Goal: Information Seeking & Learning: Check status

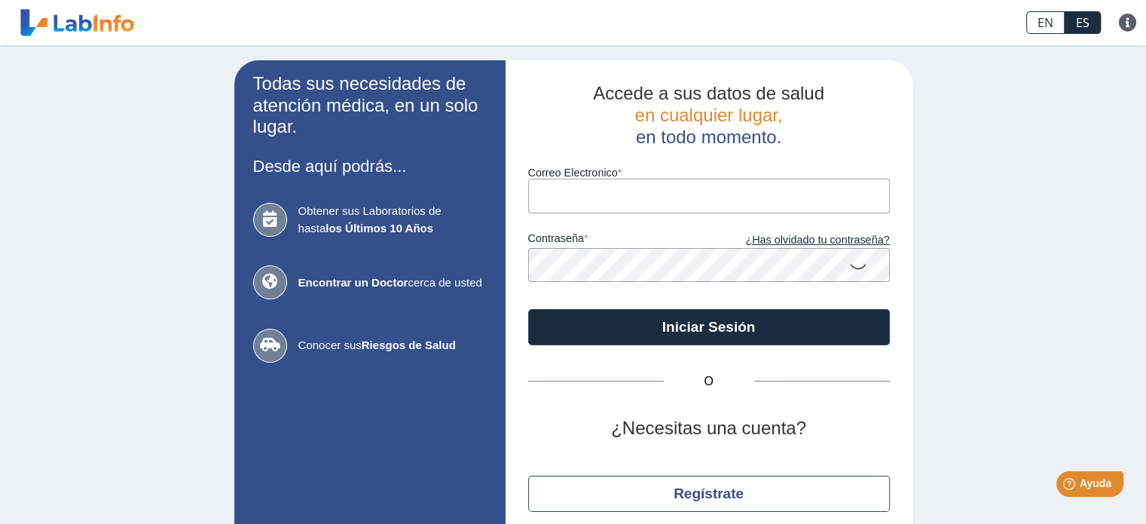
type input "[EMAIL_ADDRESS][DOMAIN_NAME]"
click at [852, 265] on icon at bounding box center [858, 265] width 18 height 29
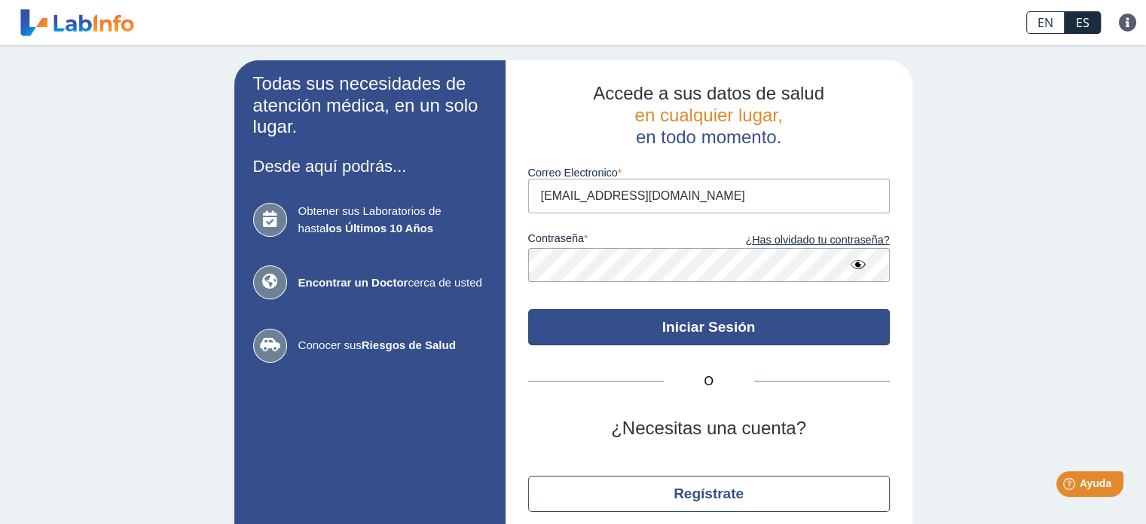
click at [769, 325] on button "Iniciar Sesión" at bounding box center [709, 327] width 362 height 36
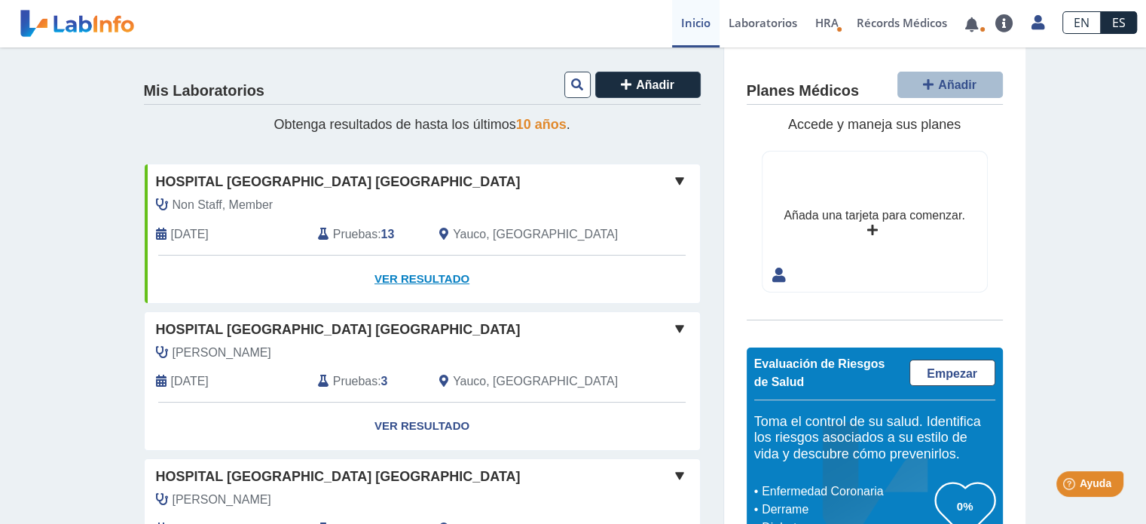
click at [410, 277] on link "Ver Resultado" at bounding box center [422, 278] width 555 height 47
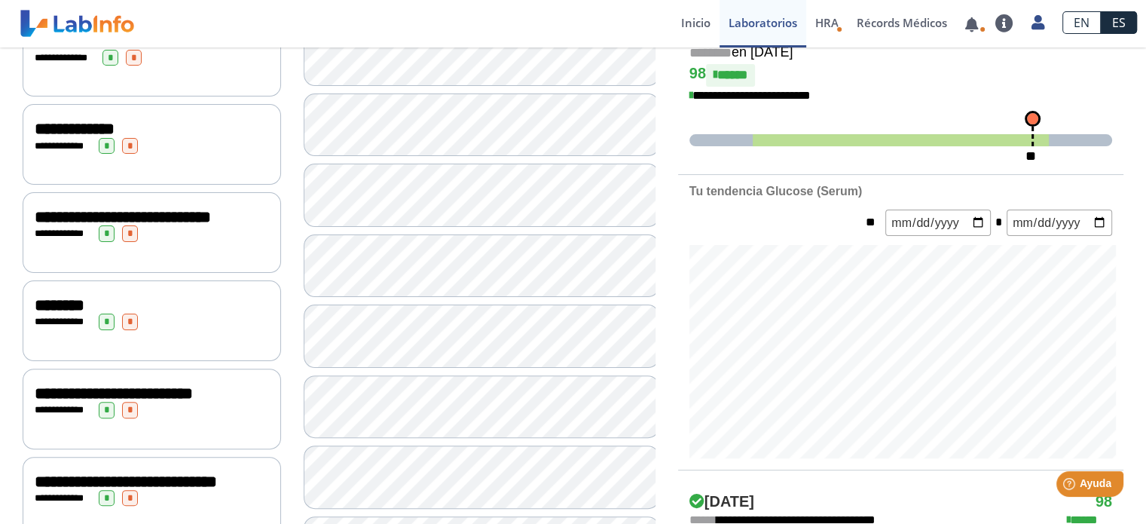
scroll to position [378, 0]
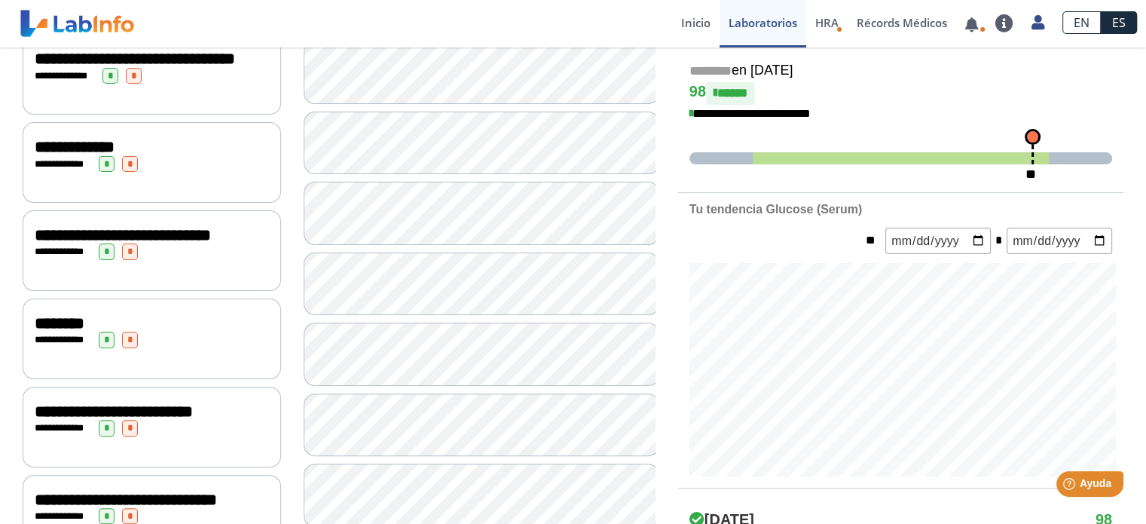
click at [63, 243] on span "**********" at bounding box center [123, 235] width 176 height 17
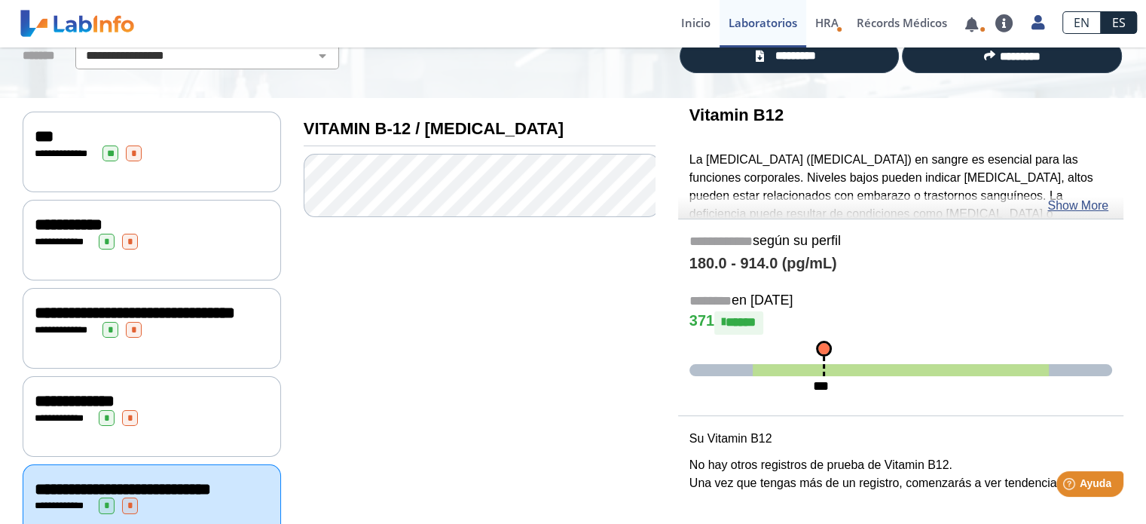
scroll to position [120, 0]
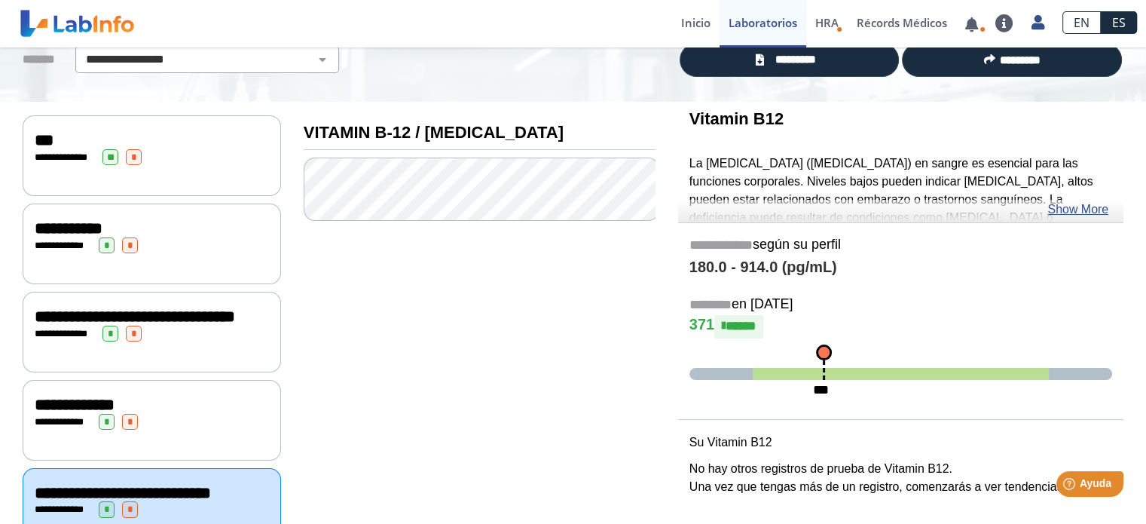
click at [188, 167] on div "**********" at bounding box center [152, 155] width 258 height 81
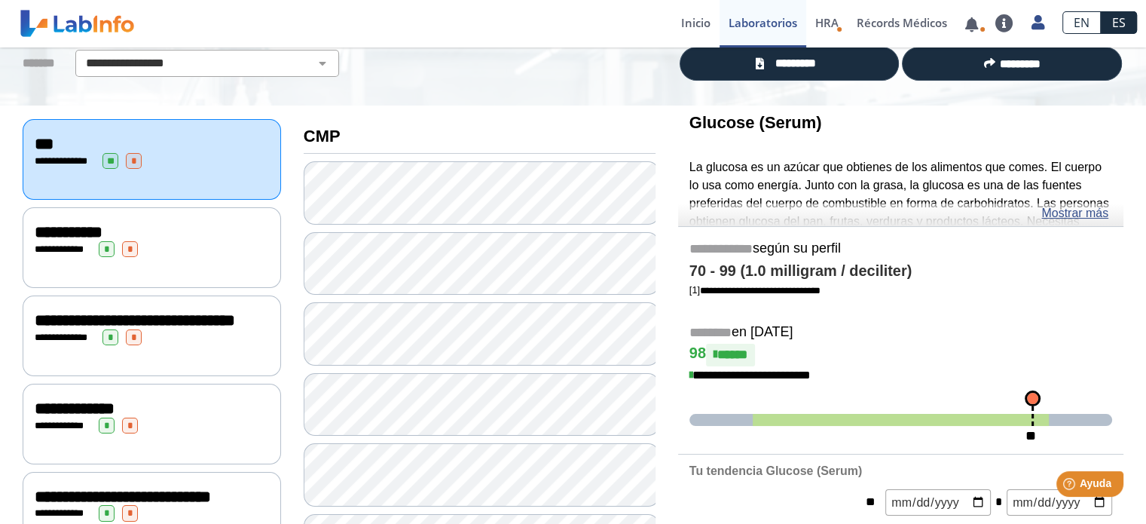
scroll to position [109, 0]
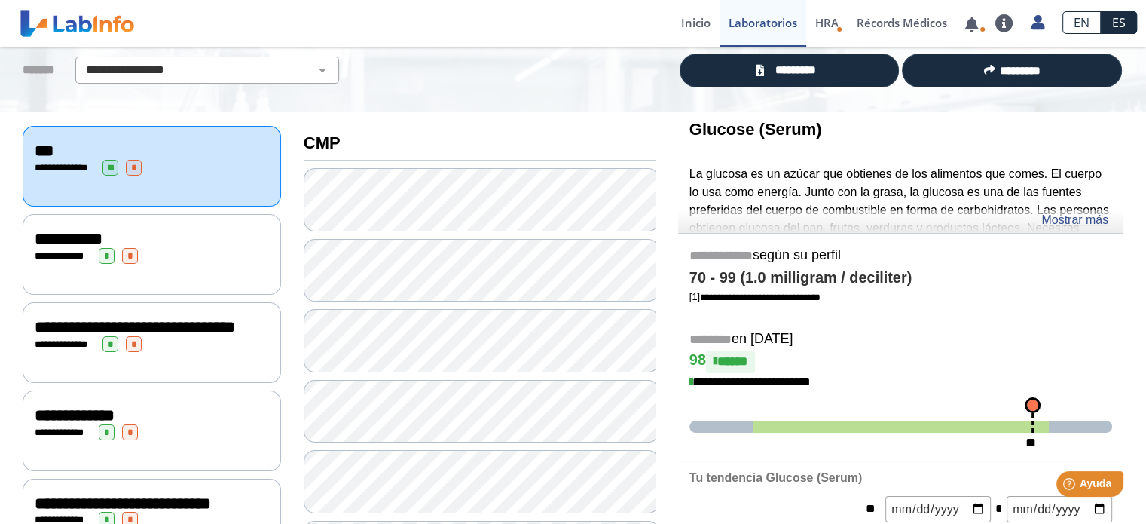
click at [96, 320] on span "**********" at bounding box center [135, 327] width 200 height 17
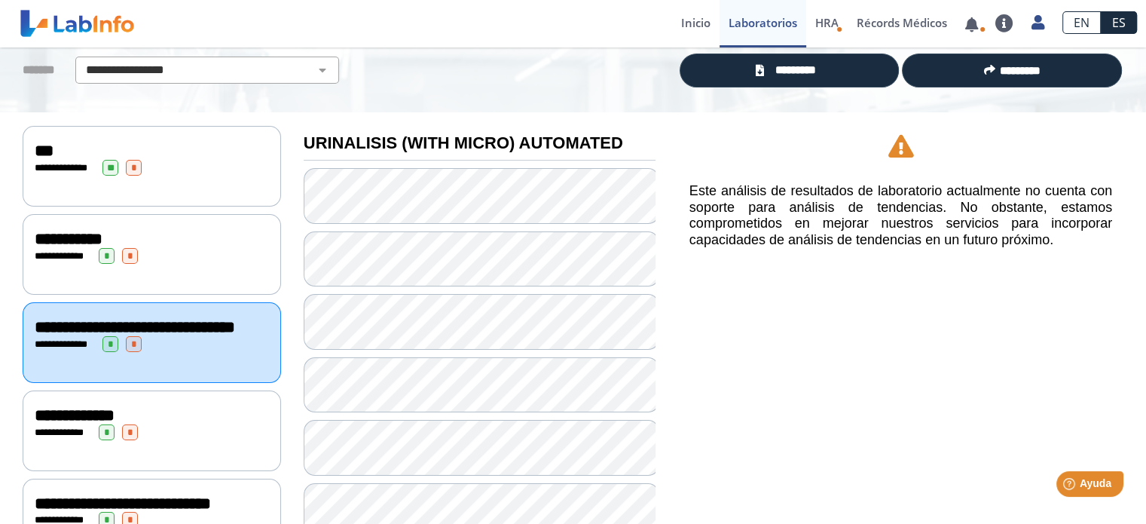
drag, startPoint x: 1131, startPoint y: 213, endPoint x: 1142, endPoint y: 262, distance: 49.4
click at [1142, 262] on main "**********" at bounding box center [573, 285] width 1146 height 476
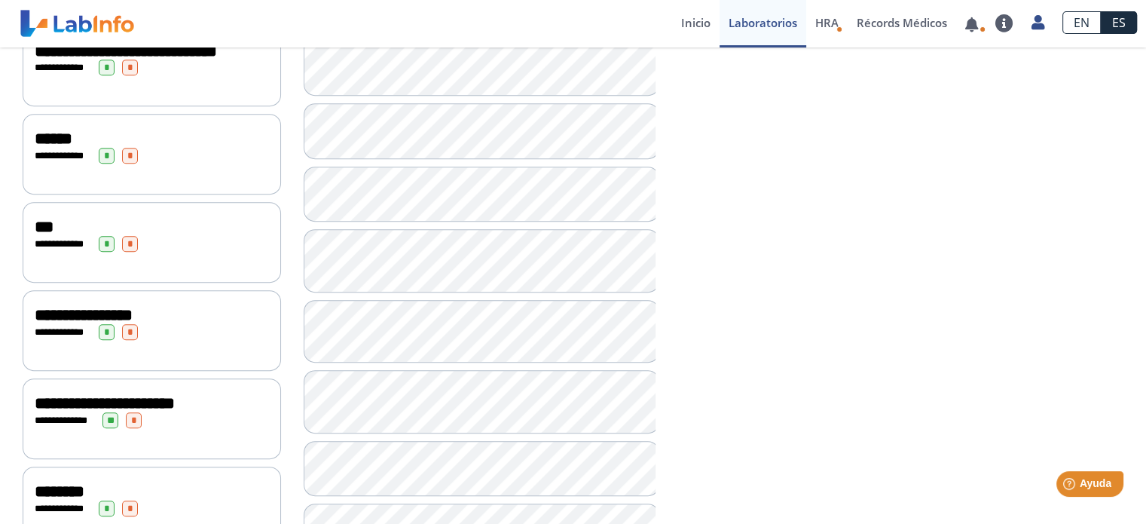
scroll to position [824, 0]
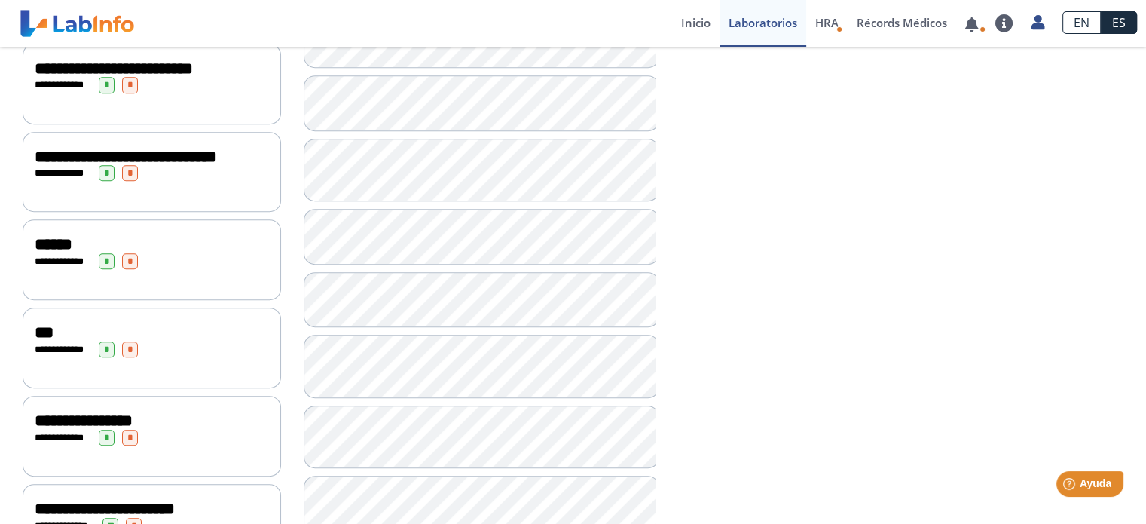
scroll to position [726, 0]
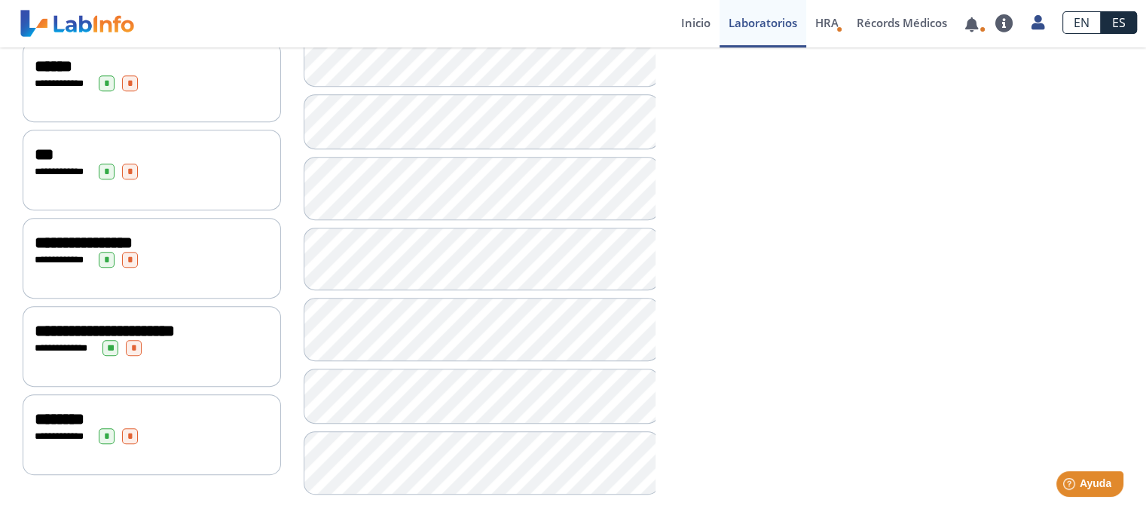
scroll to position [921, 0]
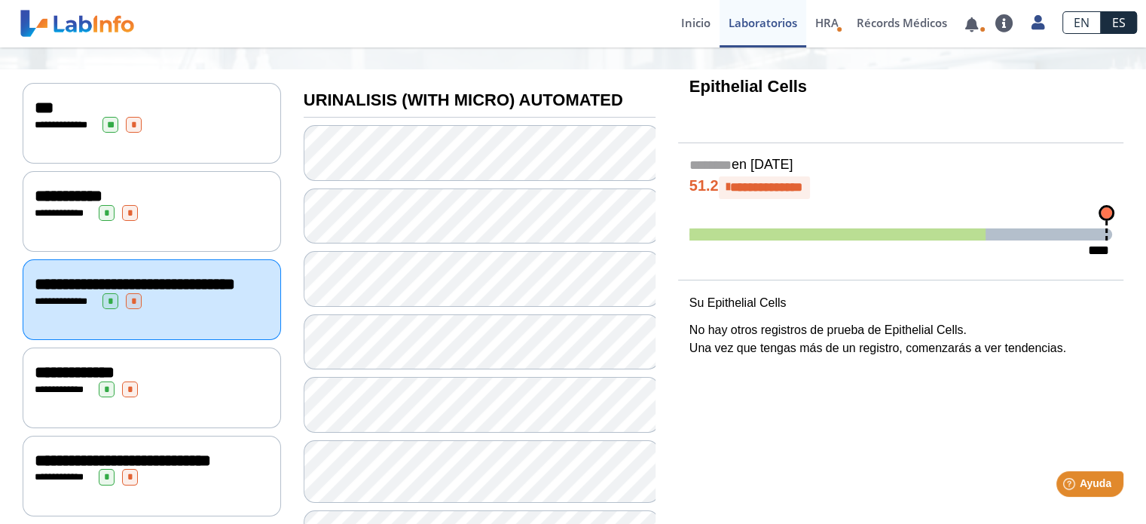
scroll to position [151, 0]
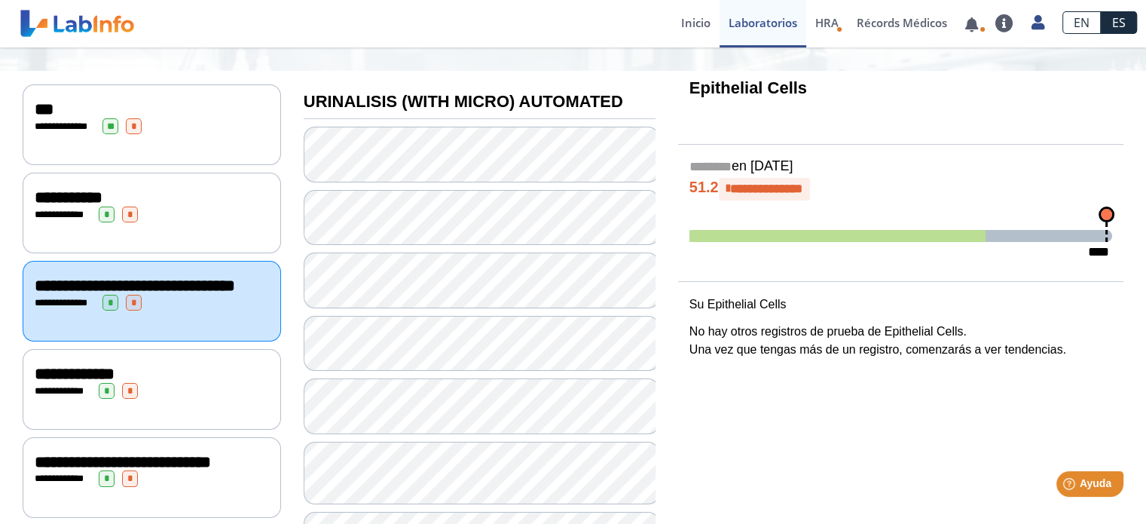
click at [978, 231] on span at bounding box center [838, 236] width 296 height 12
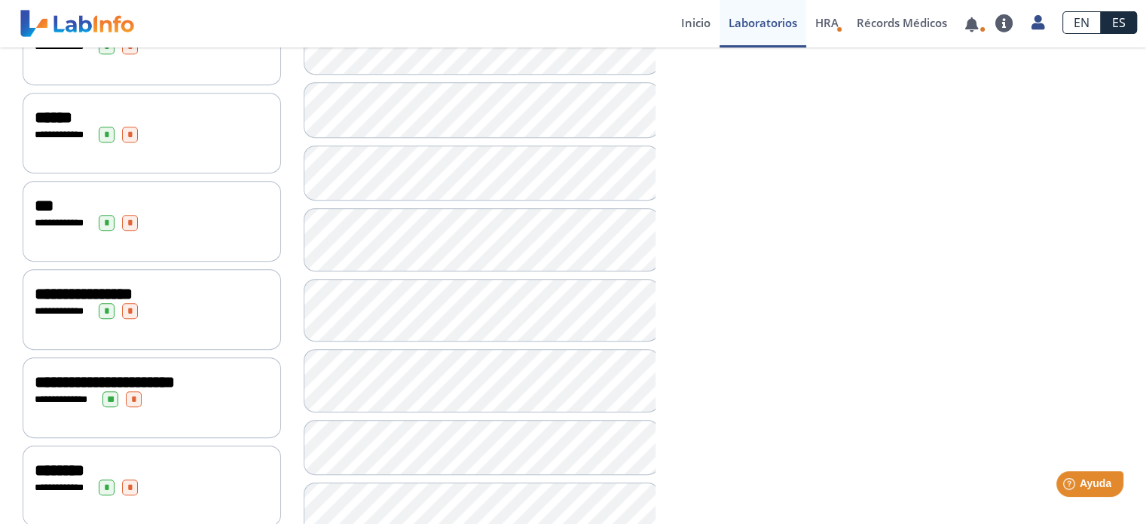
scroll to position [921, 0]
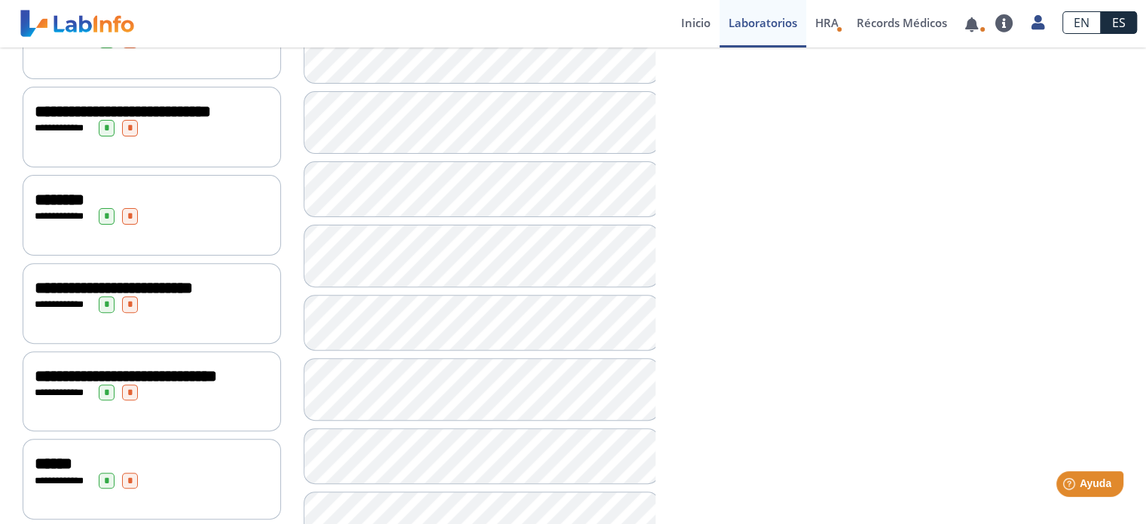
scroll to position [507, 0]
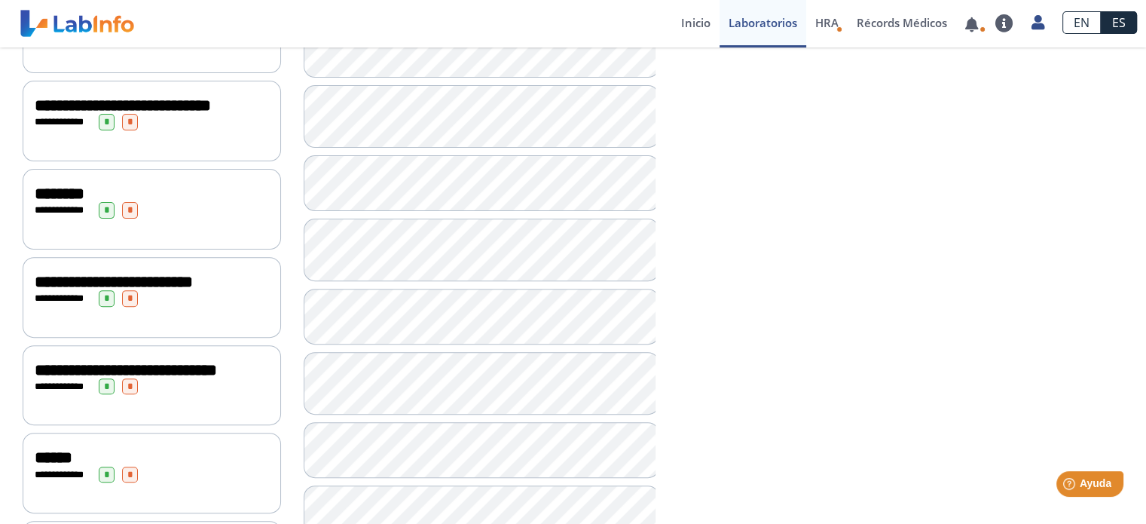
click at [75, 202] on span "********" at bounding box center [60, 193] width 50 height 17
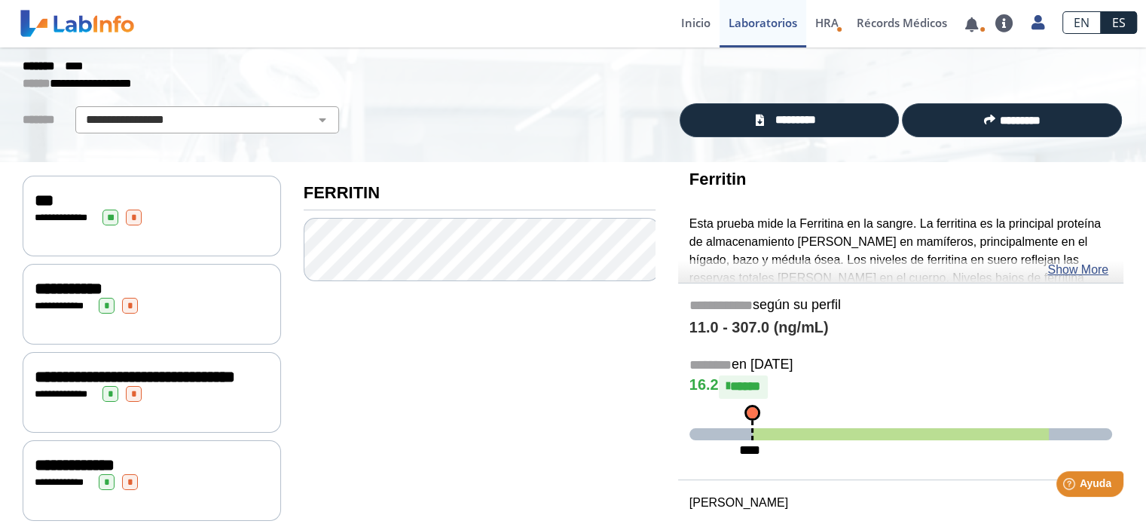
scroll to position [51, 0]
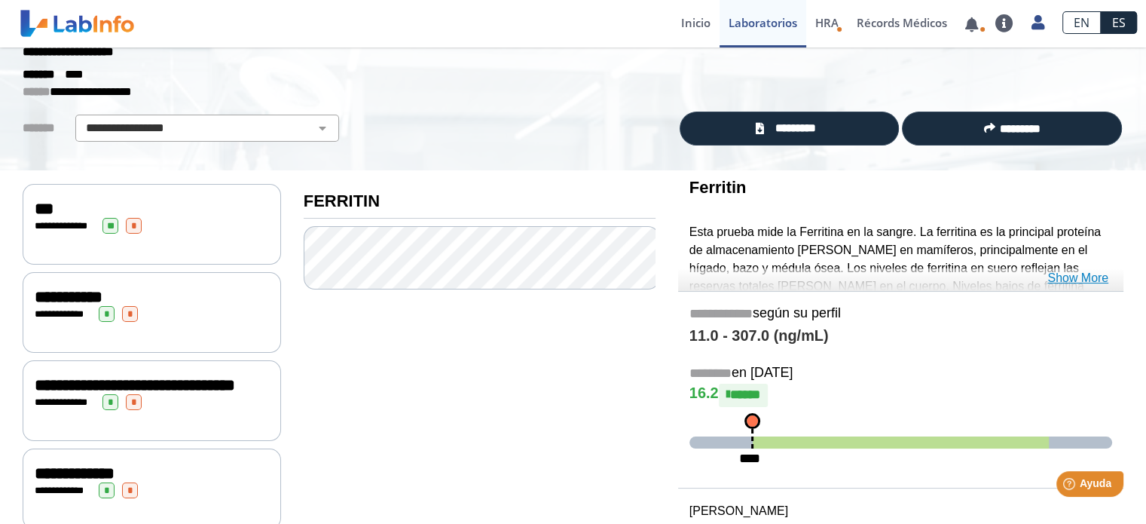
click at [1097, 275] on link "Show More" at bounding box center [1078, 278] width 61 height 18
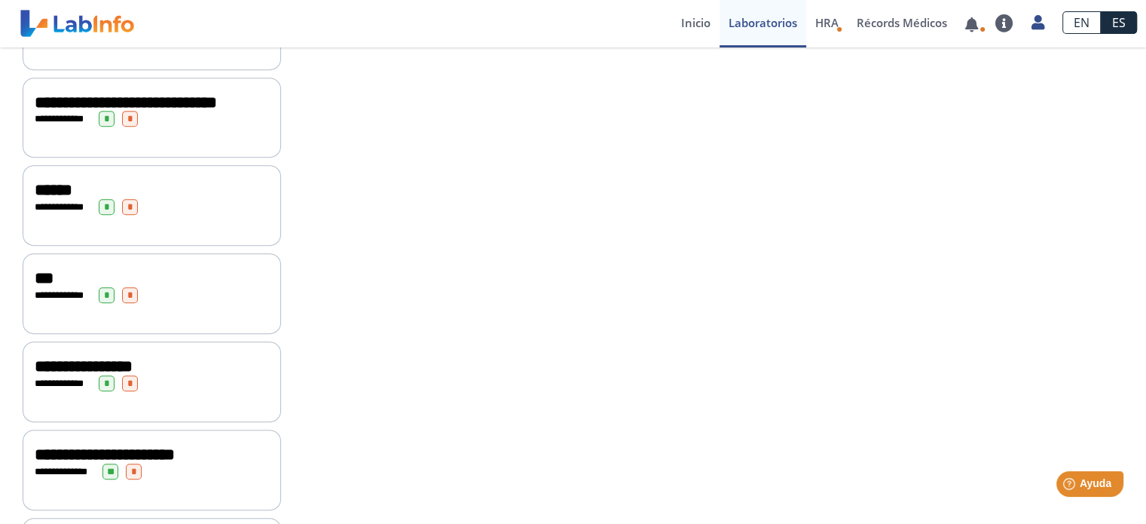
scroll to position [772, 0]
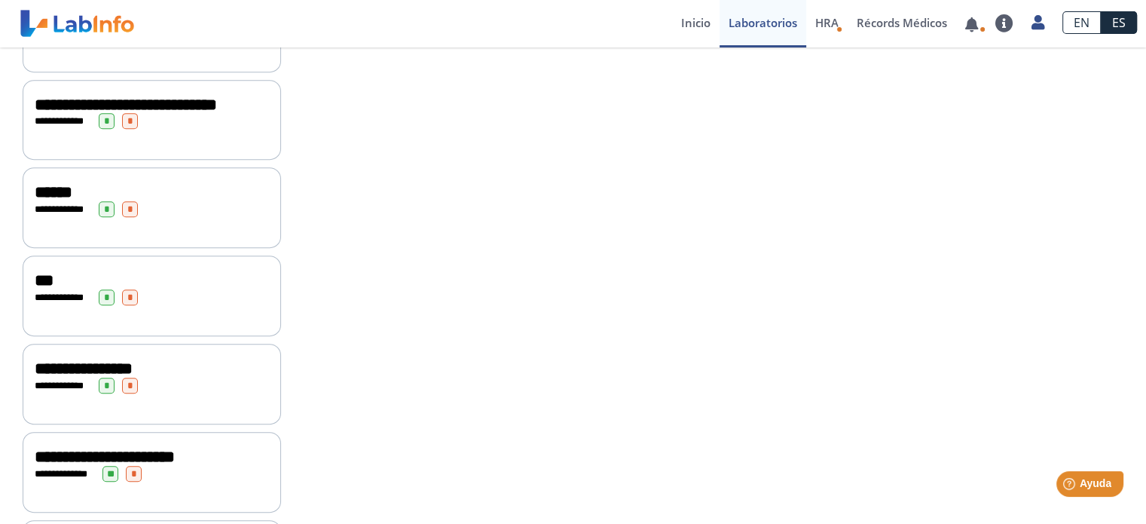
click at [63, 113] on span "**********" at bounding box center [126, 104] width 182 height 17
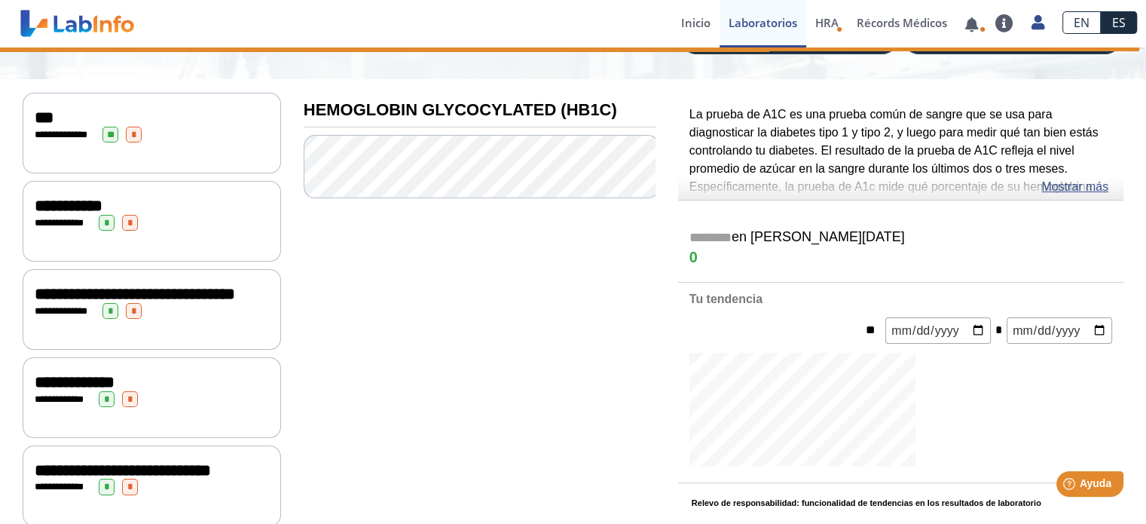
scroll to position [126, 0]
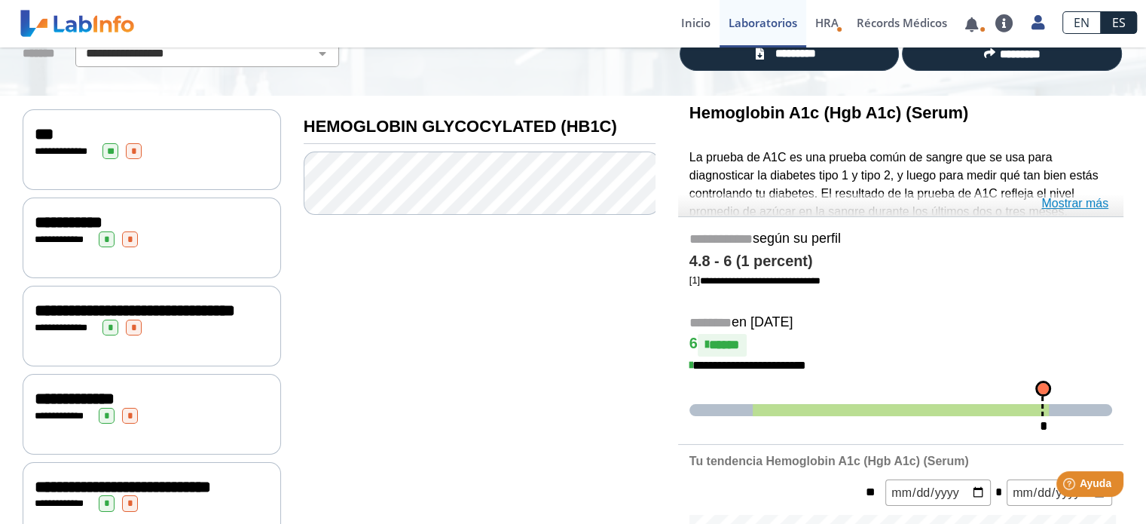
click at [1070, 202] on link "Mostrar más" at bounding box center [1074, 203] width 67 height 18
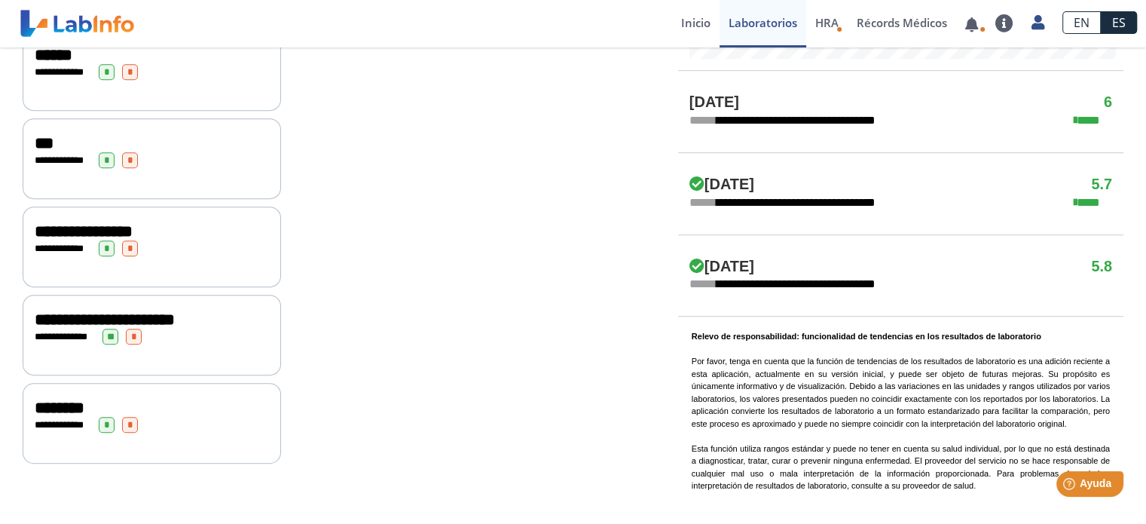
scroll to position [921, 0]
drag, startPoint x: 1156, startPoint y: 316, endPoint x: 615, endPoint y: 367, distance: 543.5
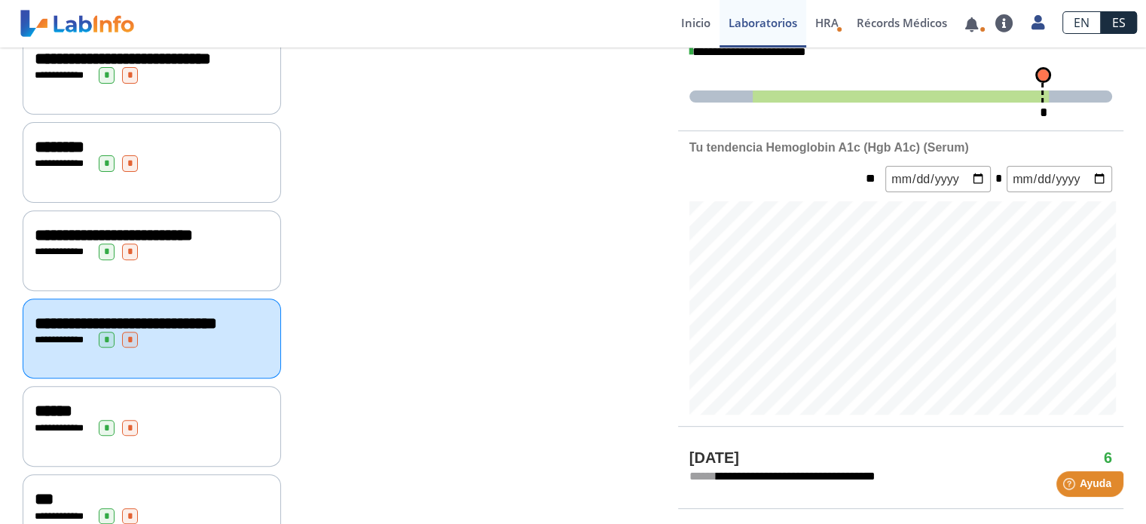
scroll to position [579, 0]
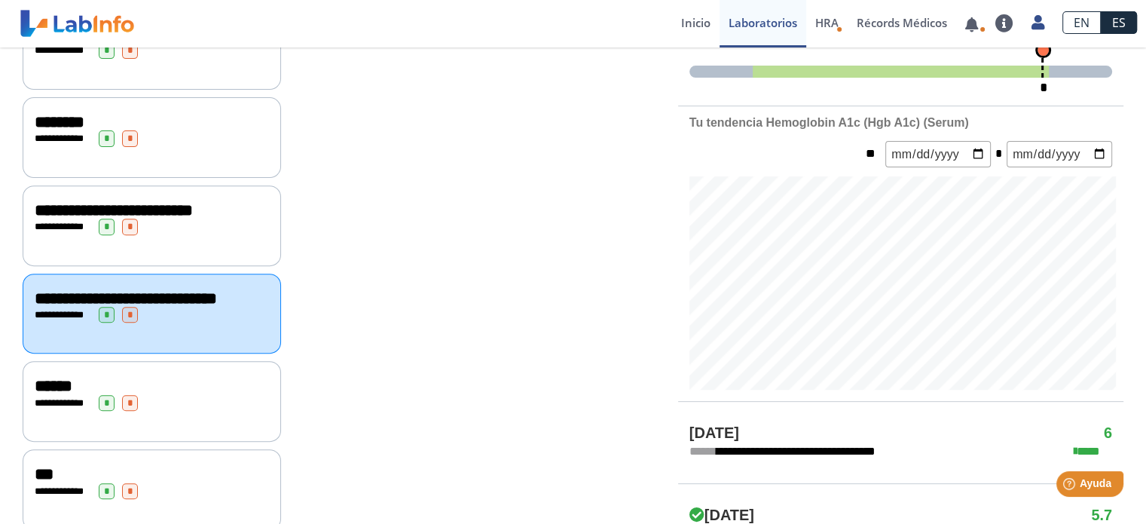
click at [64, 219] on span "**********" at bounding box center [114, 210] width 158 height 17
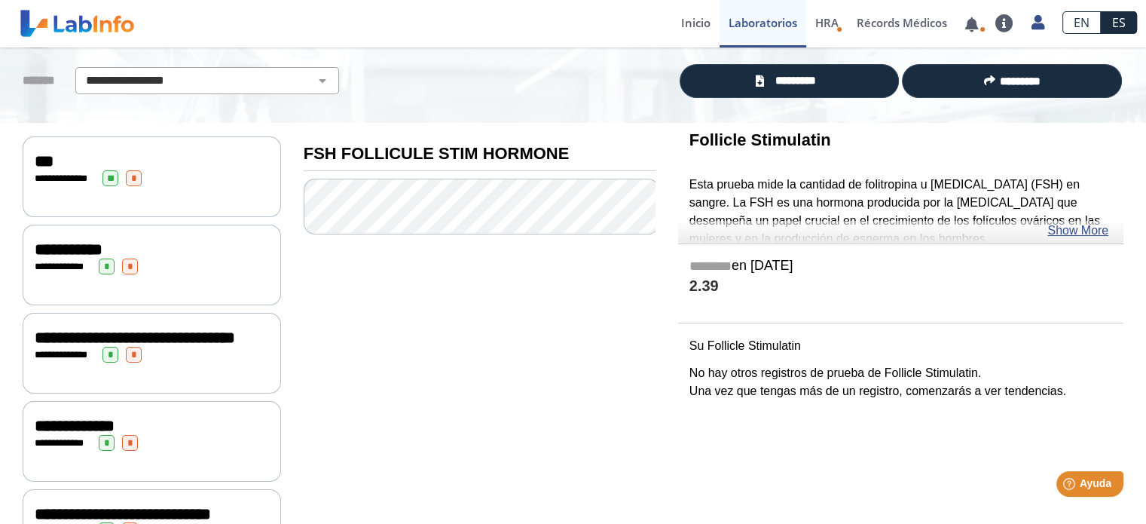
scroll to position [96, 0]
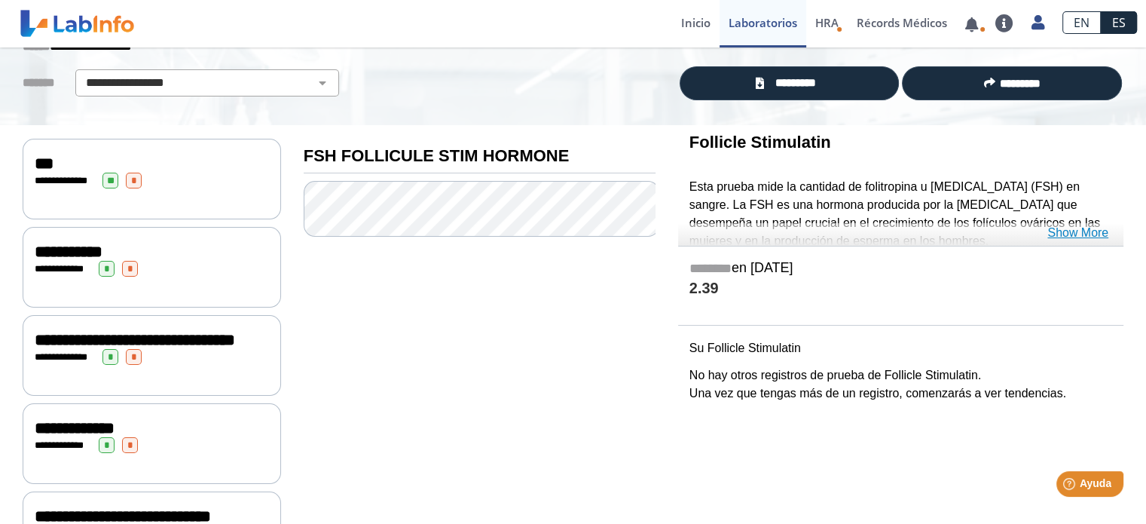
click at [1072, 226] on link "Show More" at bounding box center [1078, 233] width 61 height 18
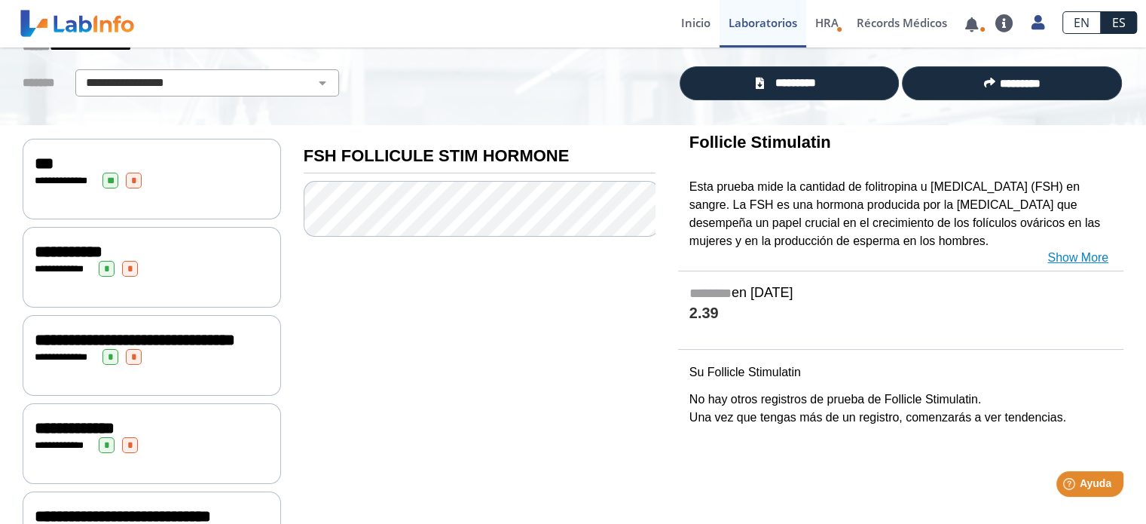
click at [1072, 257] on link "Show More" at bounding box center [1078, 258] width 61 height 18
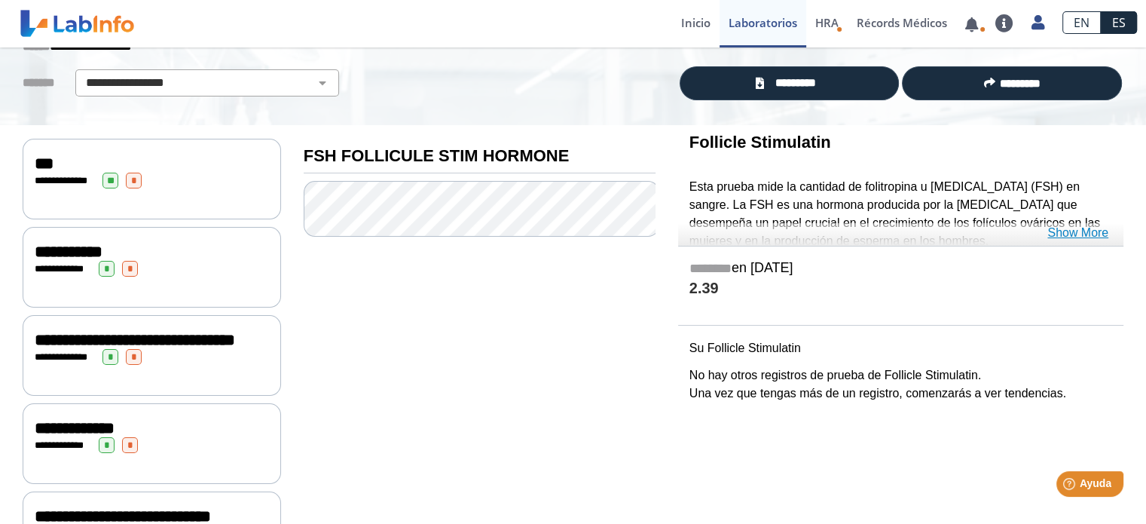
click at [1072, 234] on link "Show More" at bounding box center [1078, 233] width 61 height 18
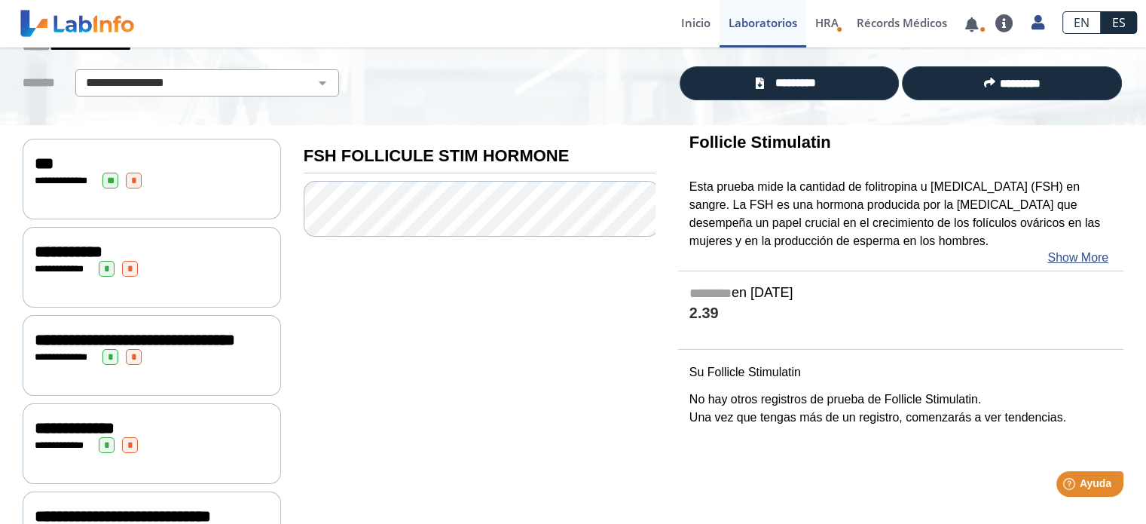
drag, startPoint x: 1137, startPoint y: 187, endPoint x: 830, endPoint y: 239, distance: 311.1
click at [830, 239] on p "Esta prueba mide la cantidad de folitropina u [MEDICAL_DATA] (FSH) en sangre. L…" at bounding box center [901, 214] width 423 height 72
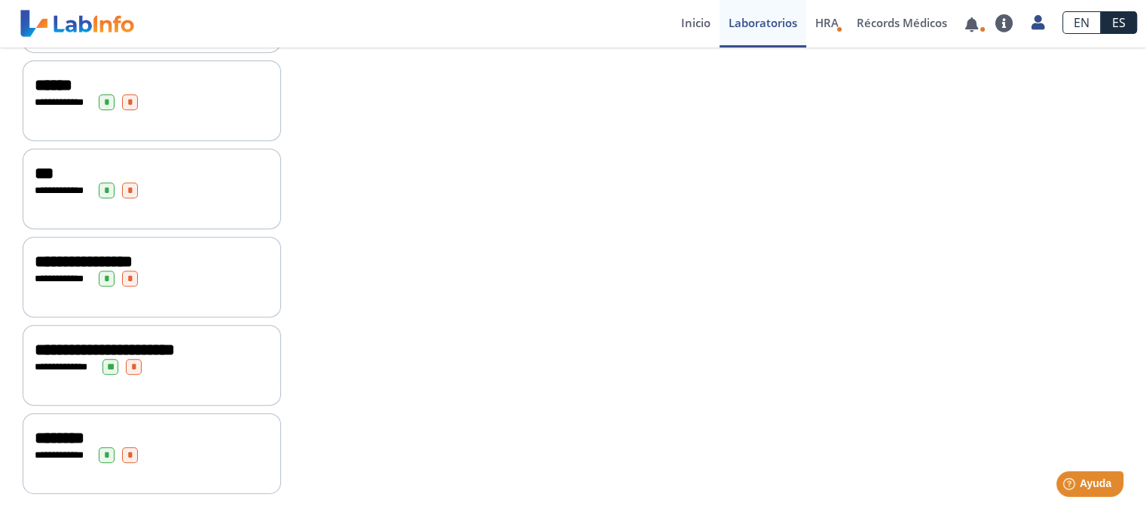
scroll to position [921, 0]
click at [161, 372] on div "**********" at bounding box center [152, 367] width 234 height 16
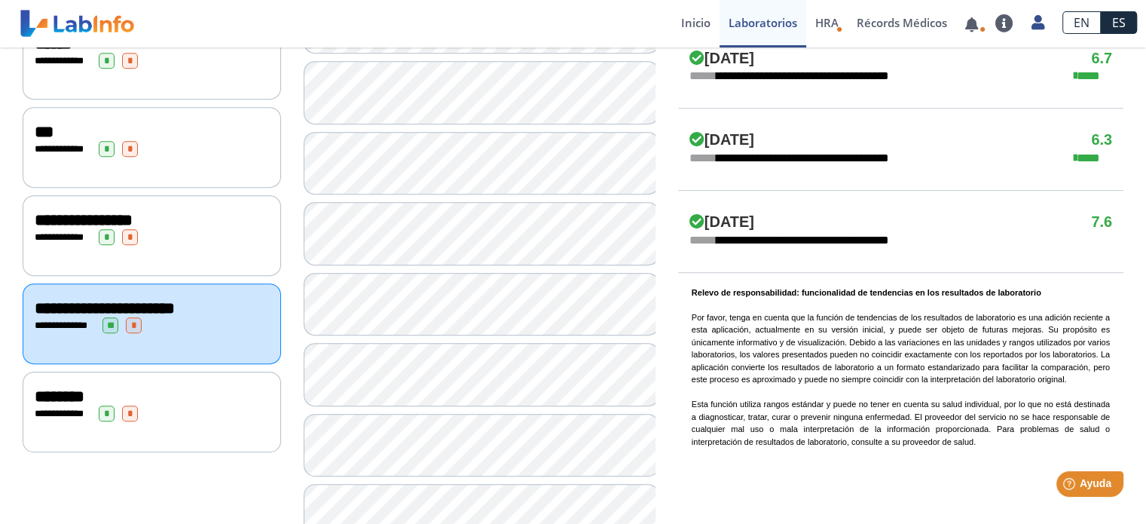
drag, startPoint x: 1139, startPoint y: 328, endPoint x: 1104, endPoint y: 312, distance: 38.8
click at [1104, 312] on p "Relevo de responsabilidad: funcionalidad de tendencias en los resultados de lab…" at bounding box center [901, 367] width 418 height 162
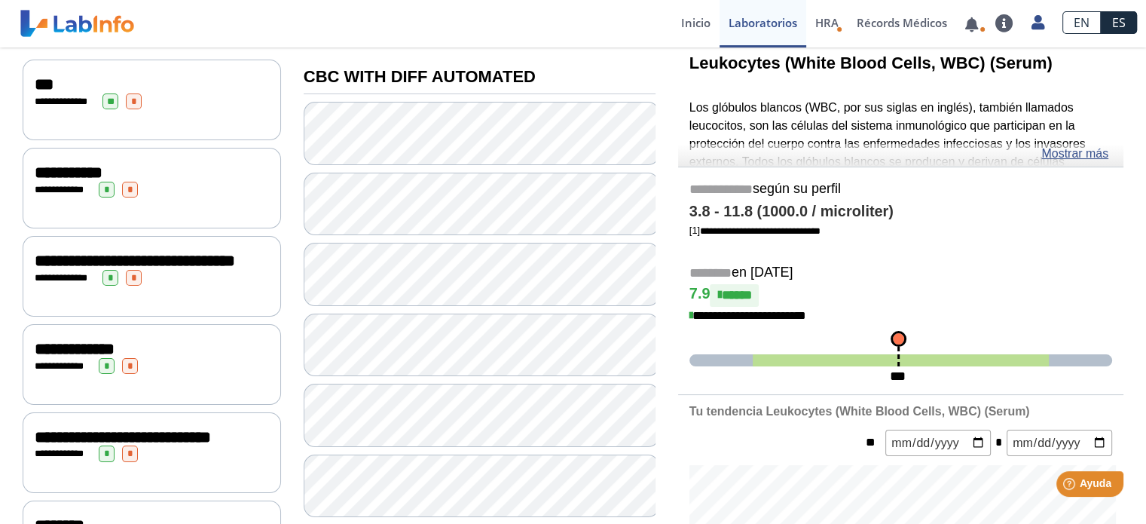
scroll to position [167, 0]
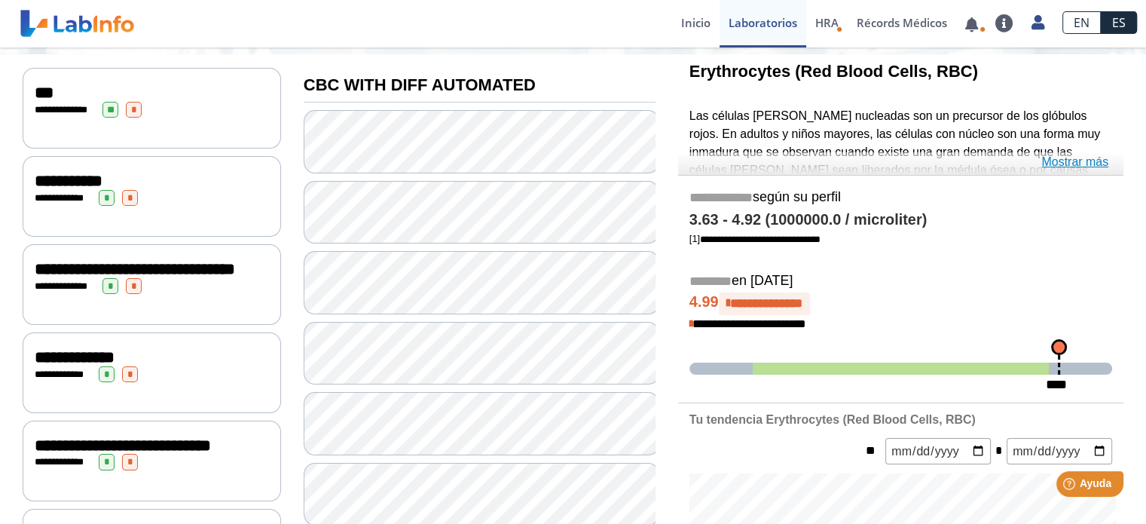
click at [1084, 166] on link "Mostrar más" at bounding box center [1074, 162] width 67 height 18
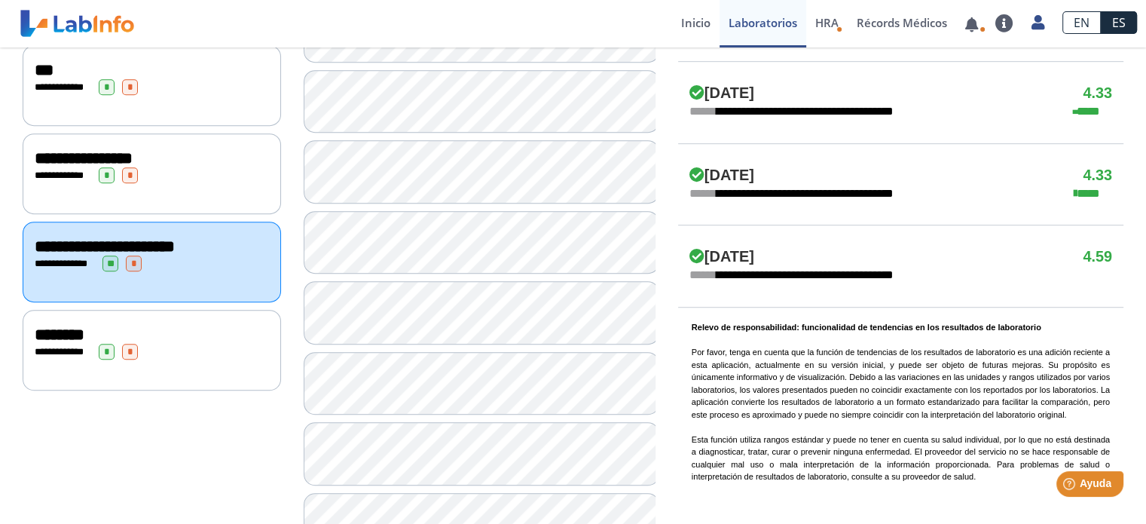
scroll to position [985, 0]
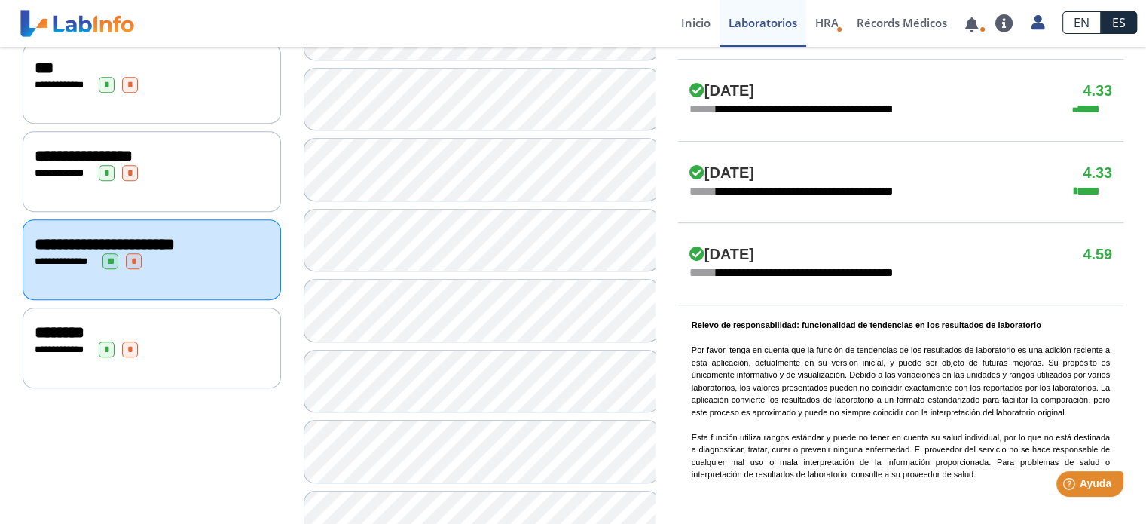
click at [53, 354] on span "**********" at bounding box center [62, 349] width 41 height 10
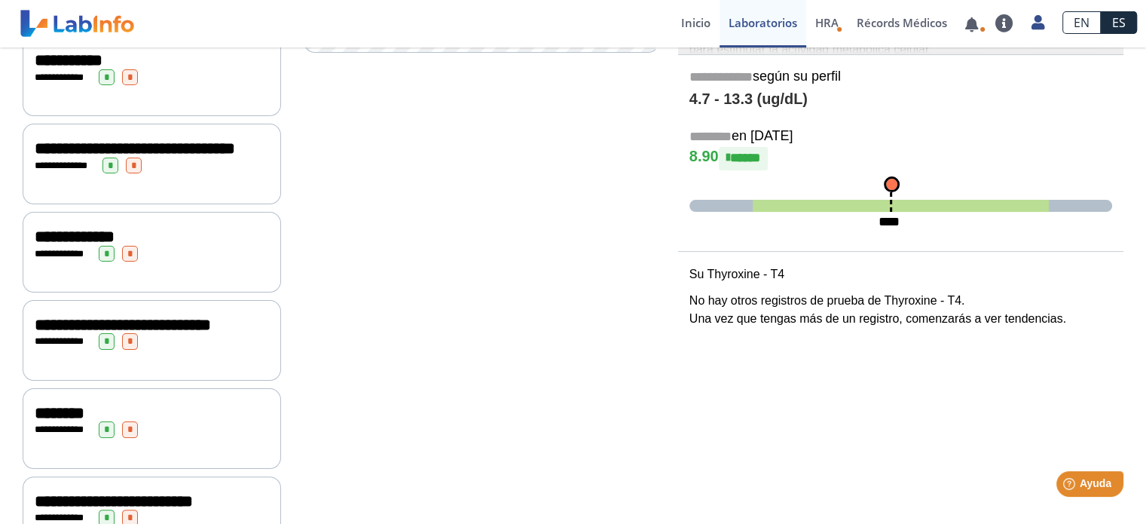
scroll to position [147, 0]
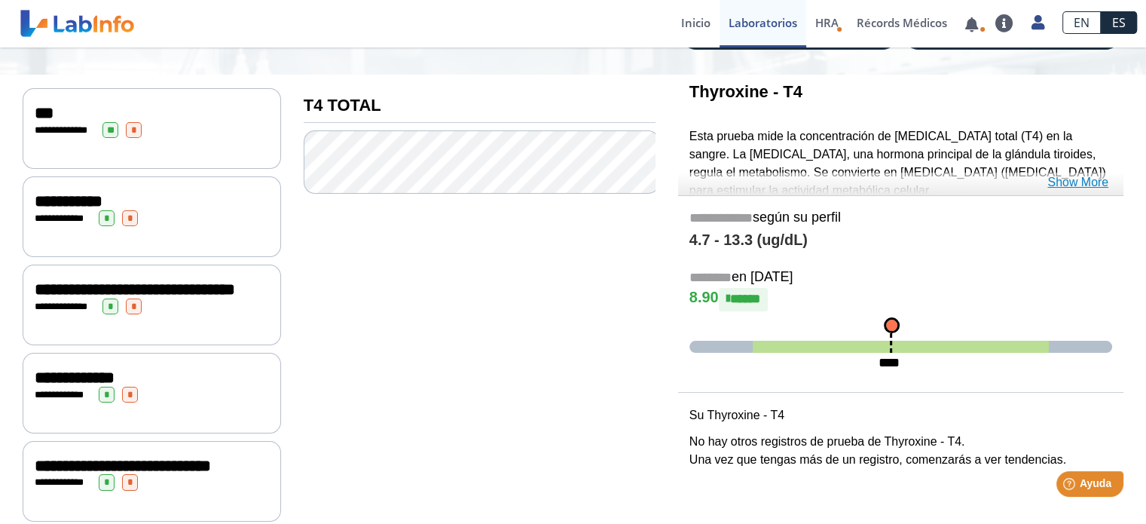
click at [1078, 180] on link "Show More" at bounding box center [1078, 182] width 61 height 18
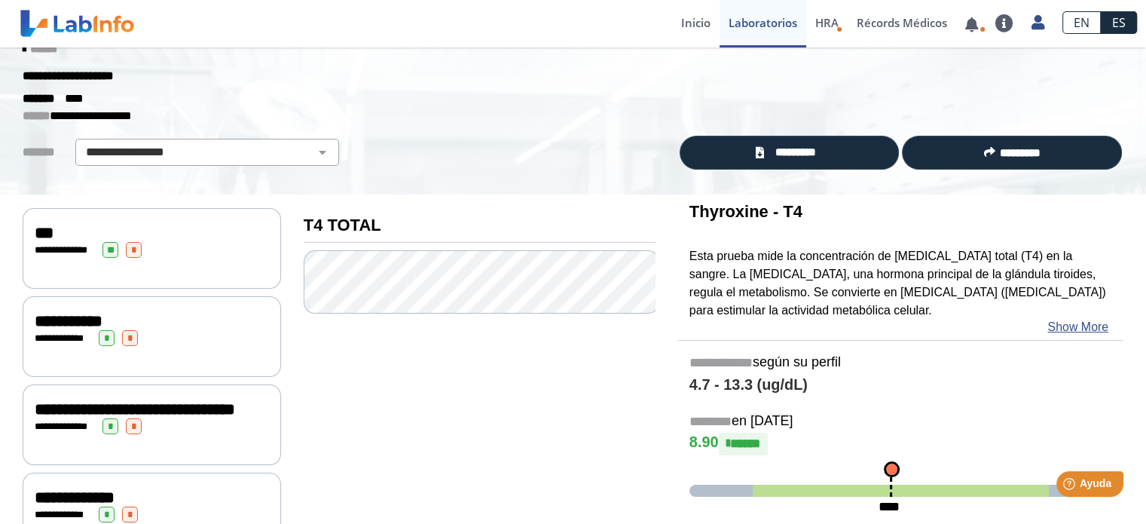
scroll to position [0, 0]
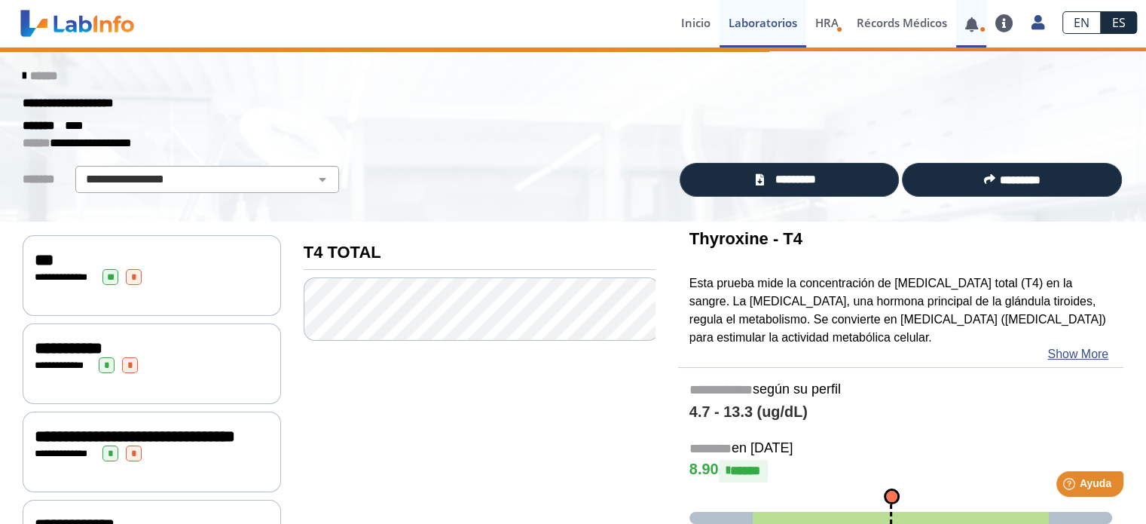
click at [975, 20] on link at bounding box center [971, 24] width 31 height 11
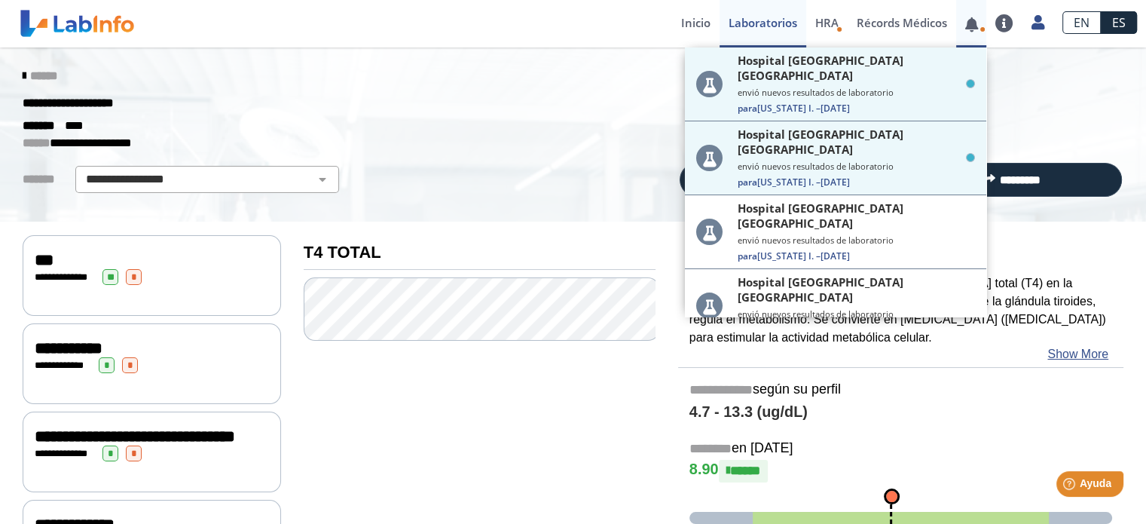
click at [975, 20] on link at bounding box center [971, 24] width 31 height 11
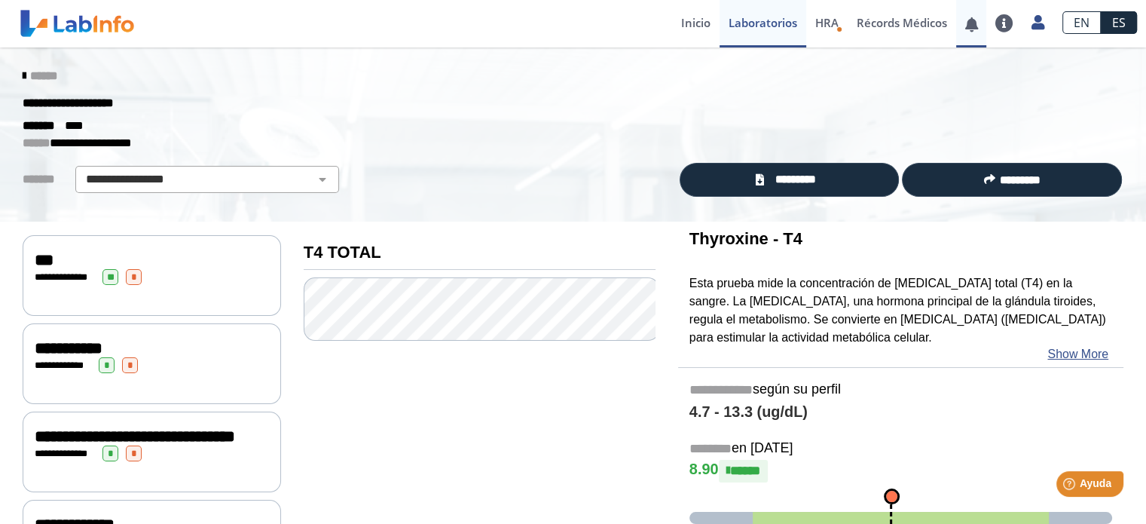
click at [975, 20] on link at bounding box center [971, 24] width 31 height 11
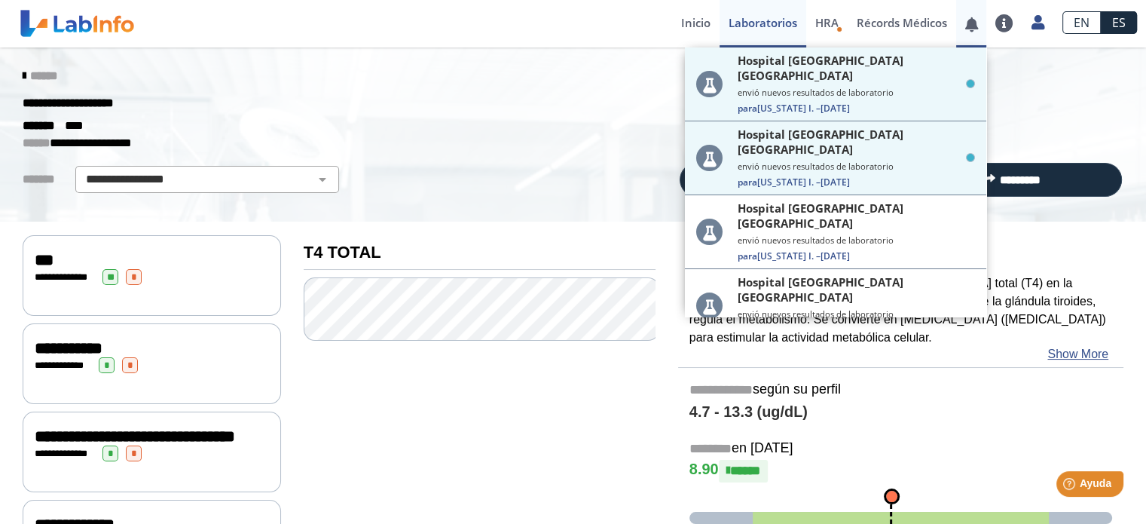
scroll to position [3, 0]
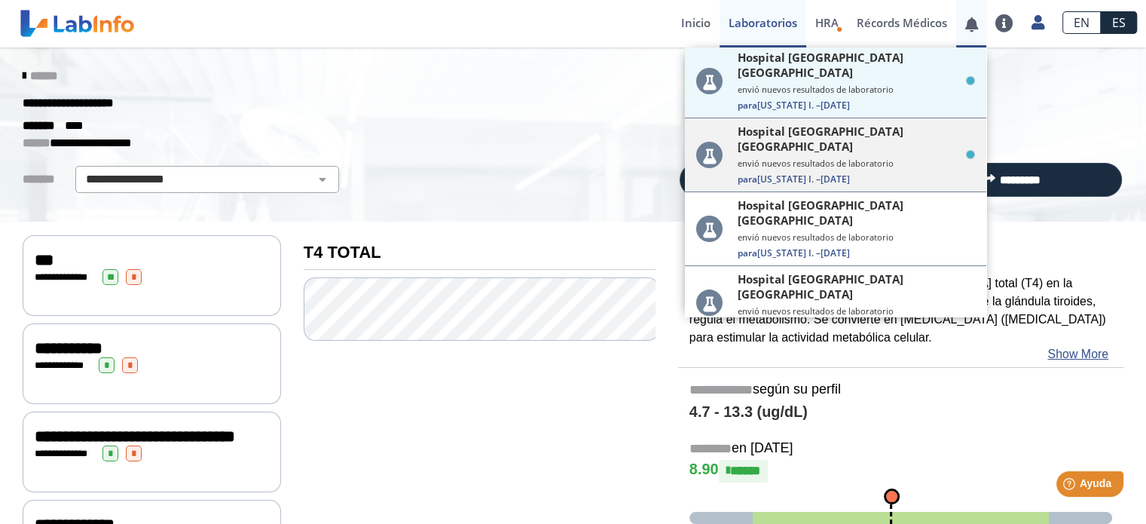
drag, startPoint x: 979, startPoint y: 131, endPoint x: 886, endPoint y: 129, distance: 92.7
click at [886, 158] on small "envió nuevos resultados de laboratorio" at bounding box center [856, 163] width 237 height 11
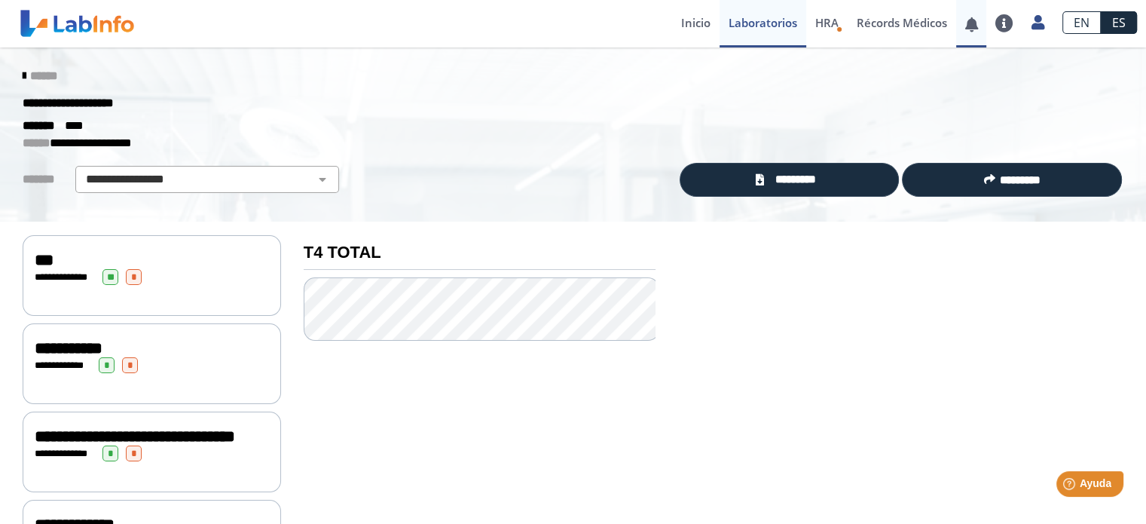
click at [975, 26] on link at bounding box center [971, 24] width 31 height 11
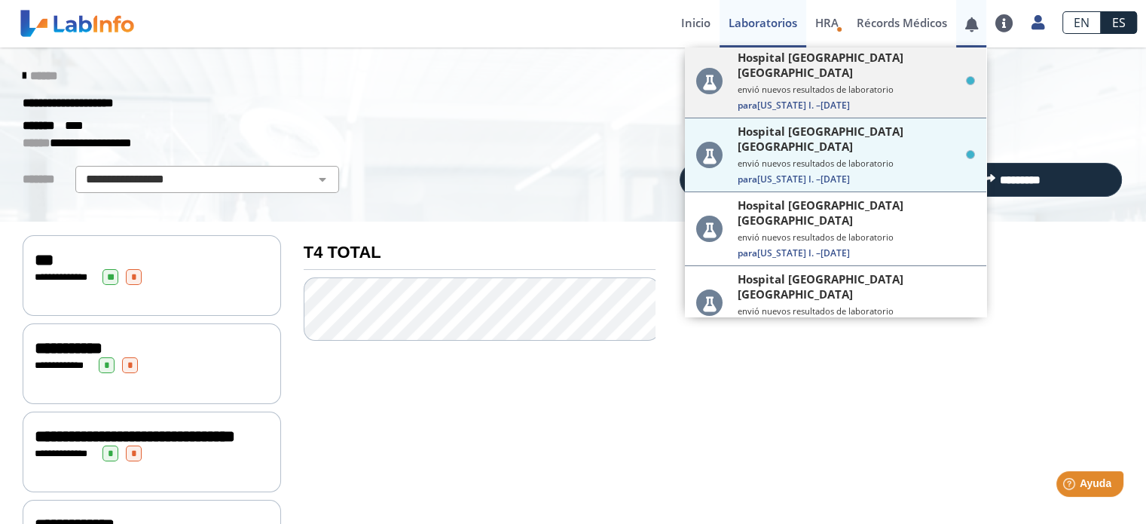
click at [862, 66] on div "Hospital [GEOGRAPHIC_DATA] Yauco envió nuevos resultados de laboratorio [GEOGRA…" at bounding box center [856, 81] width 237 height 62
click at [871, 84] on small "envió nuevos resultados de laboratorio" at bounding box center [856, 89] width 237 height 11
click at [868, 84] on small "envió nuevos resultados de laboratorio" at bounding box center [856, 89] width 237 height 11
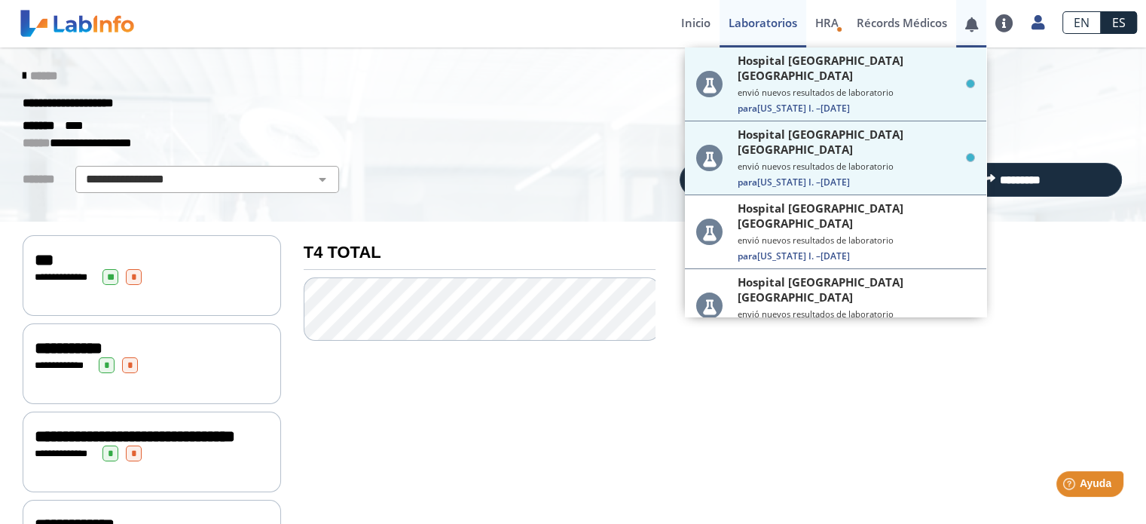
scroll to position [30, 0]
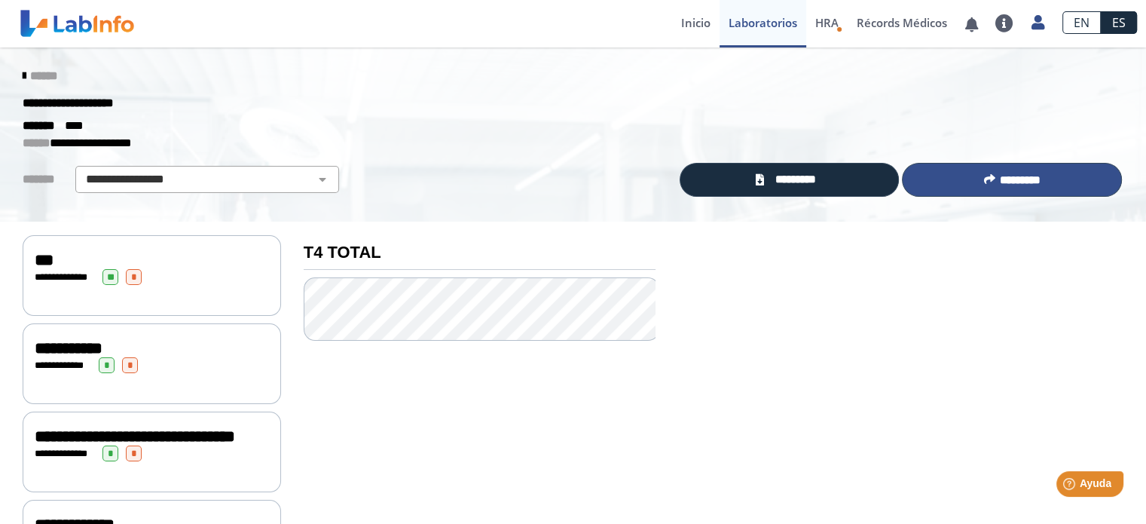
click at [986, 188] on button "*********" at bounding box center [1012, 180] width 220 height 34
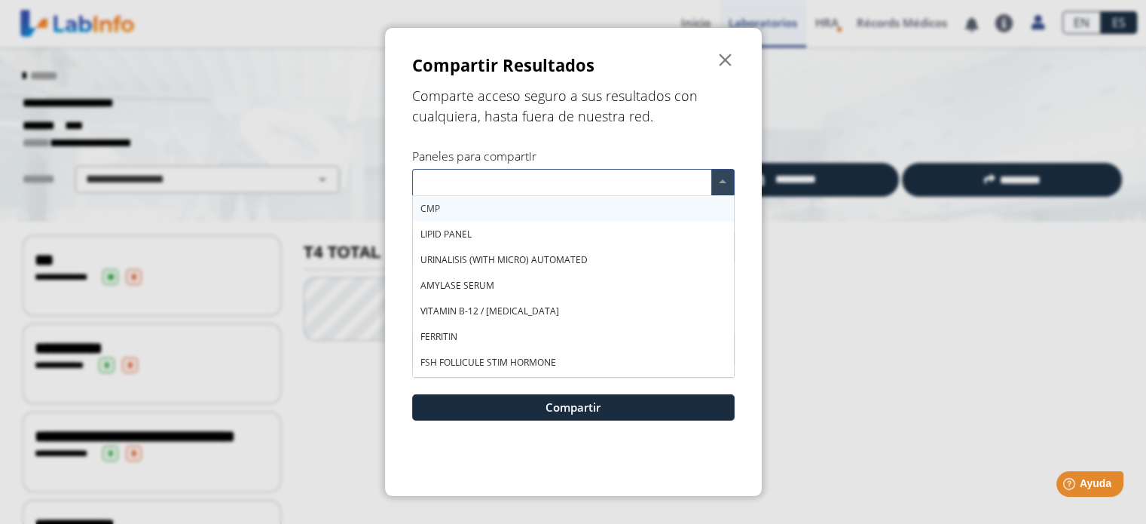
drag, startPoint x: 725, startPoint y: 234, endPoint x: 835, endPoint y: 363, distance: 169.4
click at [835, 363] on ngb-modal-window "Compartir Resultados  Comparte acceso seguro a sus resultados con cualquiera, …" at bounding box center [573, 262] width 1146 height 524
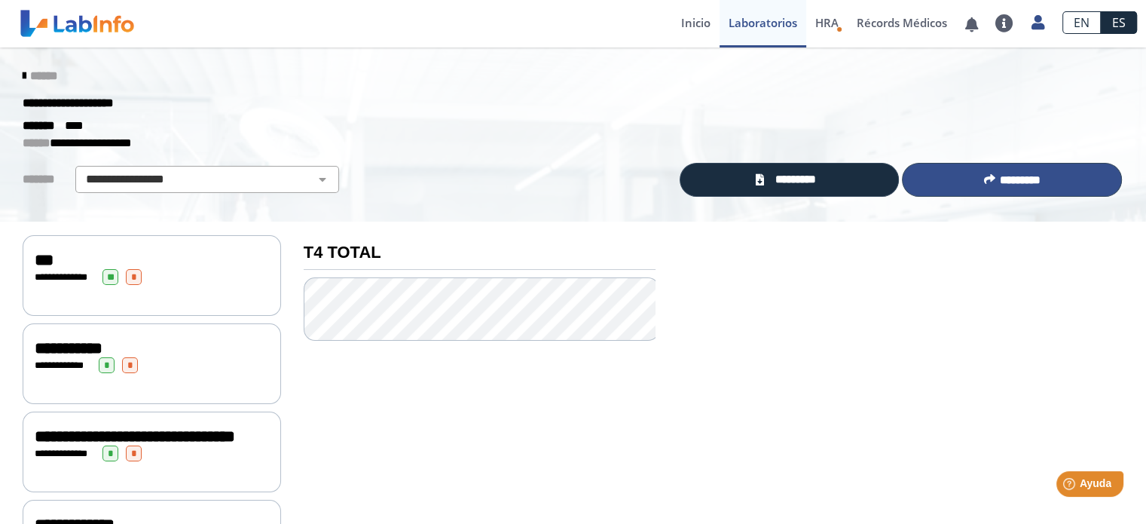
click at [968, 181] on button "*********" at bounding box center [1012, 180] width 220 height 34
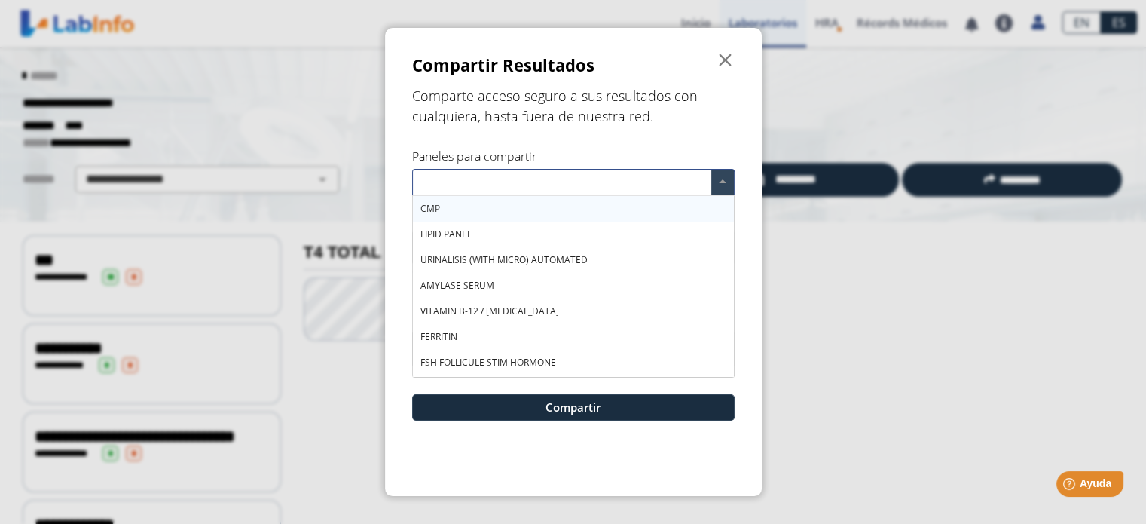
click at [676, 213] on div "CMP" at bounding box center [573, 209] width 321 height 26
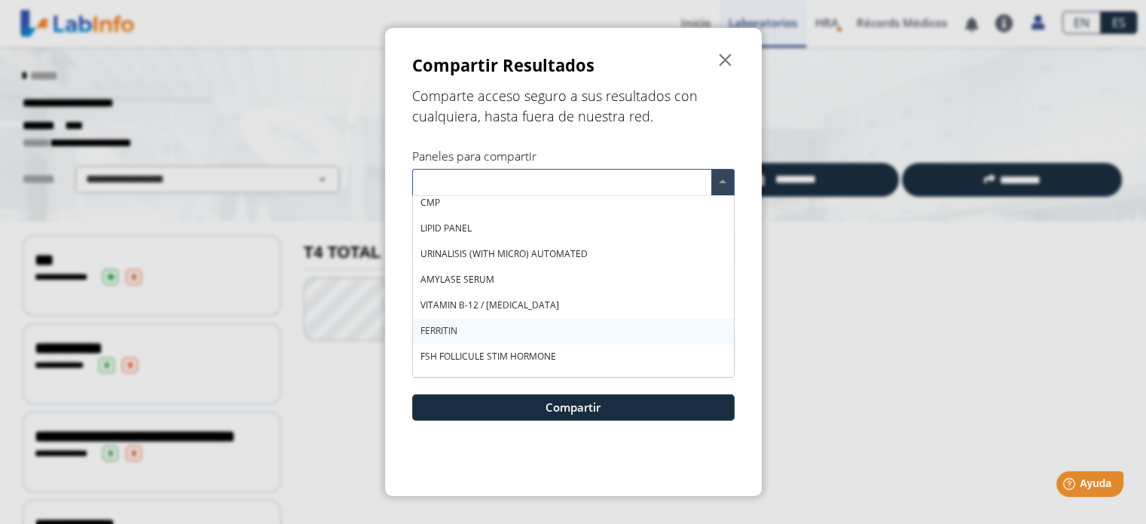
scroll to position [0, 0]
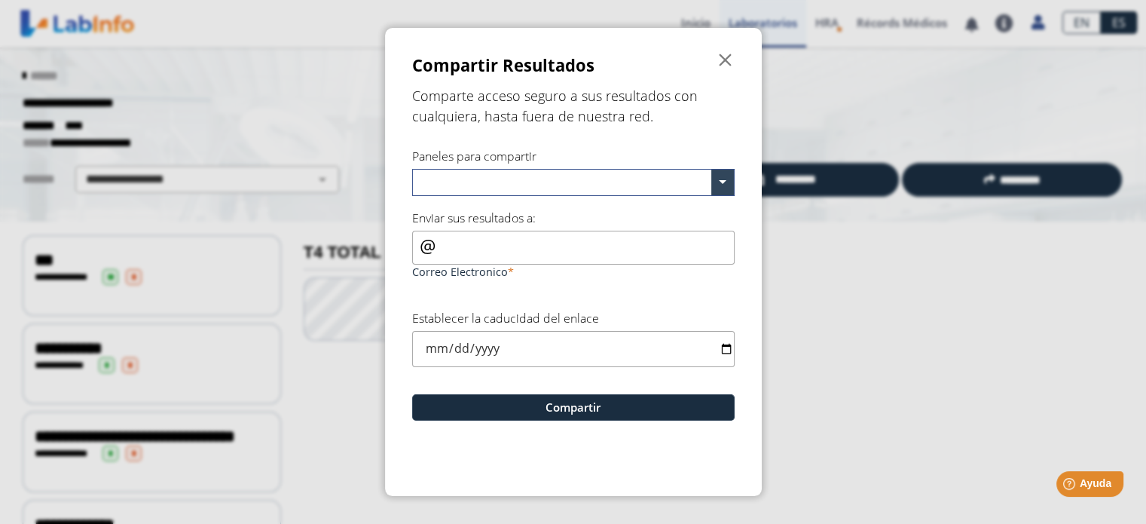
click at [892, 325] on ngb-modal-window "Compartir Resultados  Comparte acceso seguro a sus resultados con cualquiera, …" at bounding box center [573, 262] width 1146 height 524
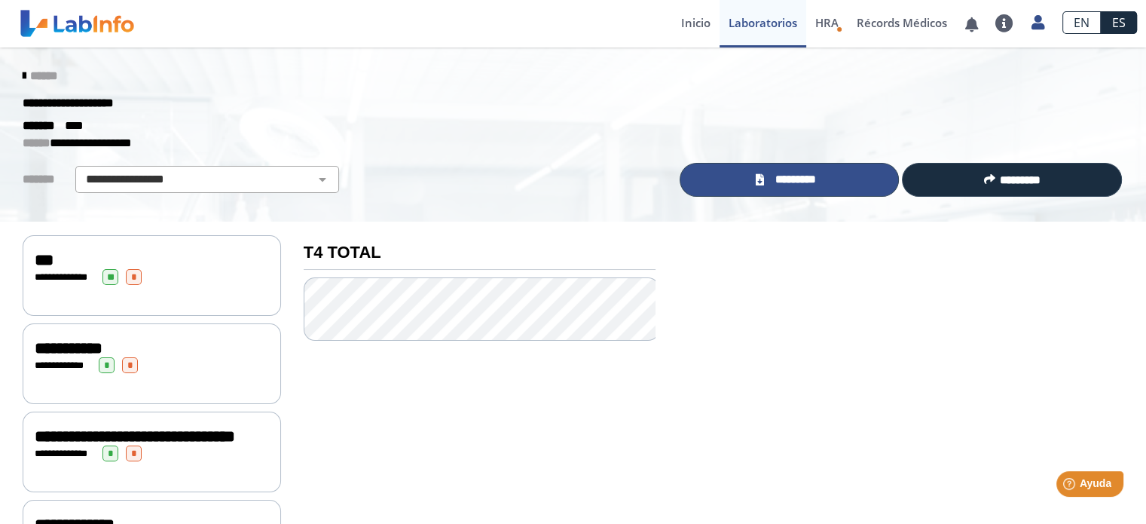
click at [769, 181] on span "*********" at bounding box center [795, 179] width 55 height 17
